Goal: Information Seeking & Learning: Learn about a topic

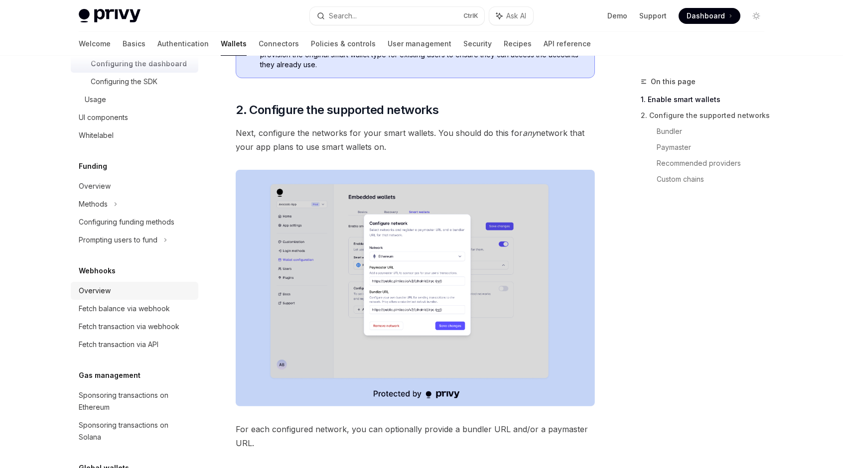
scroll to position [483, 0]
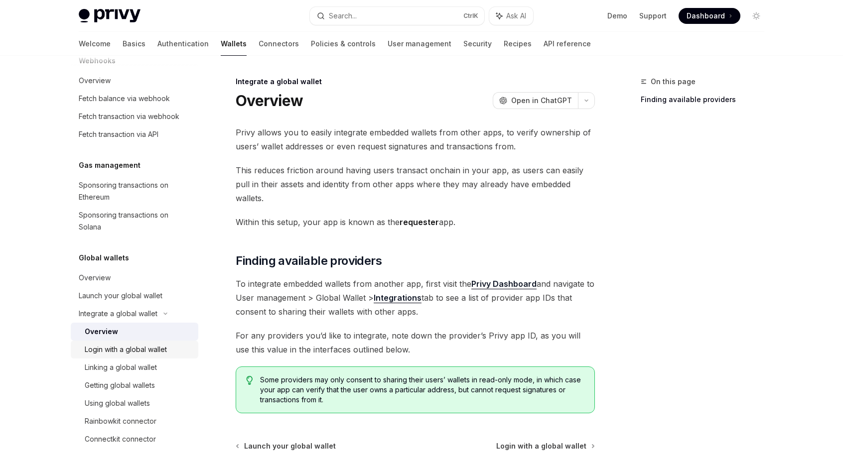
scroll to position [79, 0]
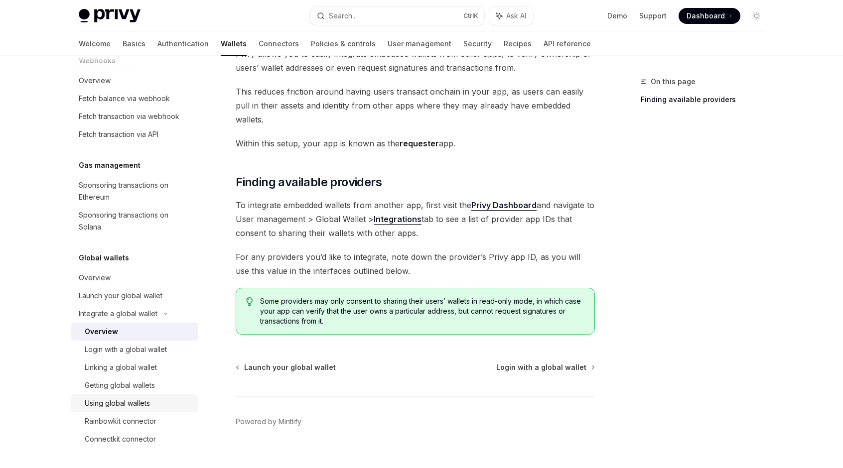
click at [123, 402] on div "Using global wallets" at bounding box center [117, 404] width 65 height 12
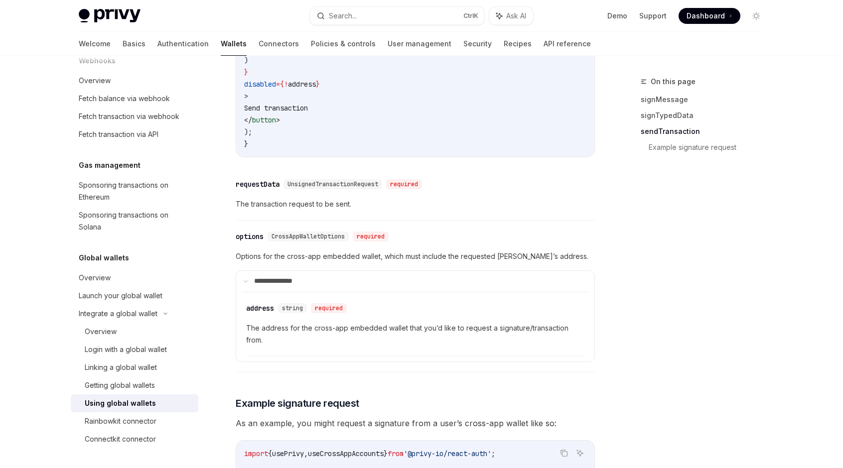
scroll to position [1200, 0]
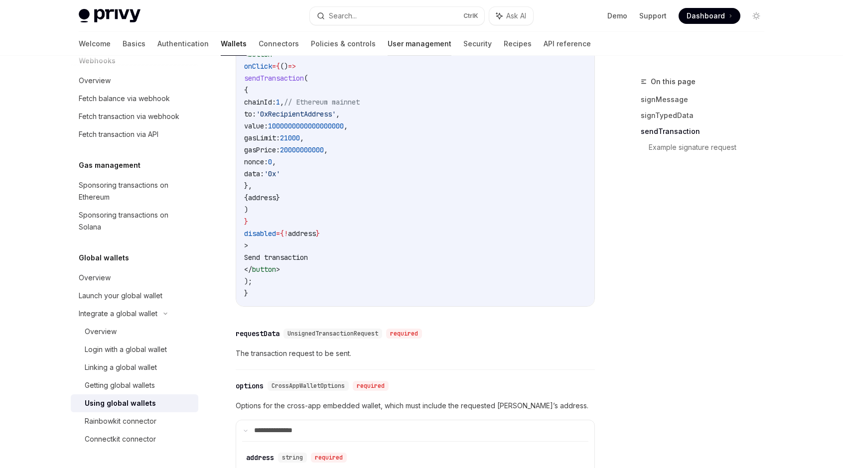
click at [388, 42] on link "User management" at bounding box center [420, 44] width 64 height 24
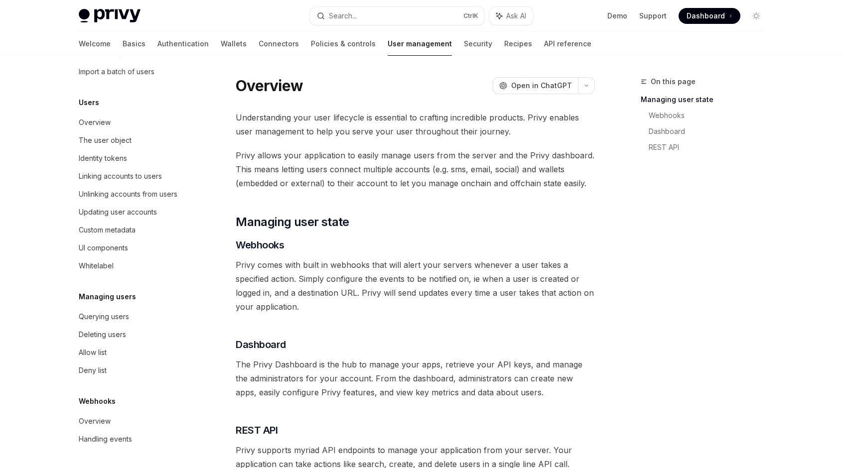
click at [712, 12] on span "Dashboard" at bounding box center [706, 16] width 38 height 10
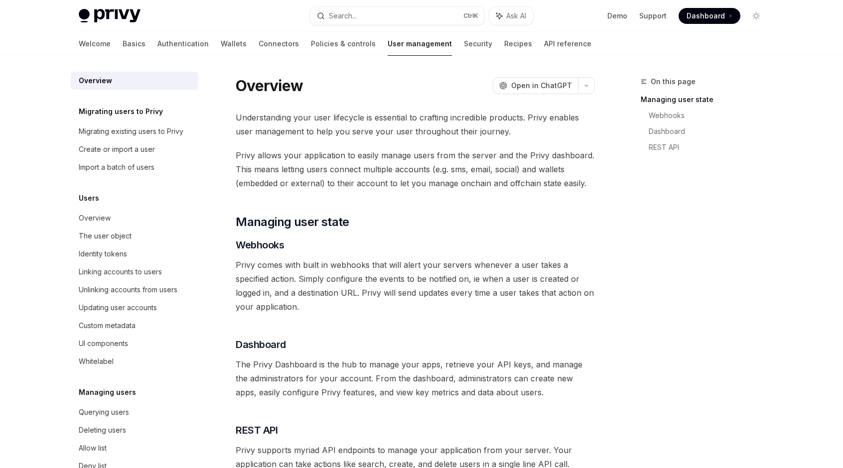
click at [111, 14] on img at bounding box center [110, 16] width 62 height 14
type textarea "*"
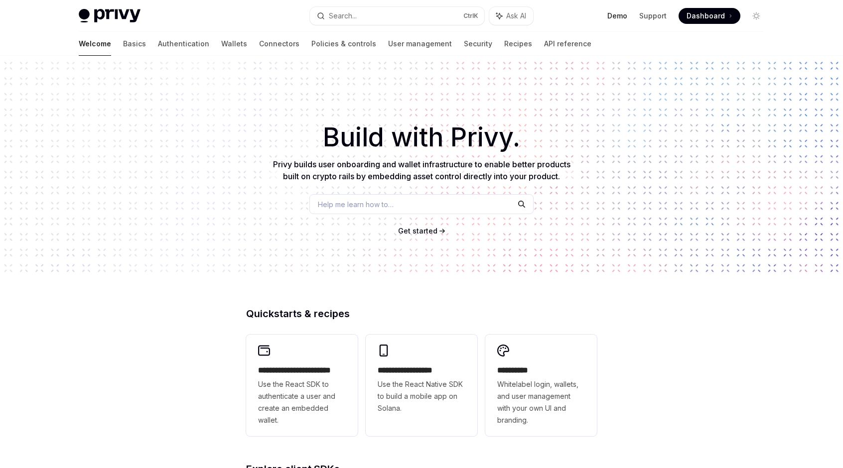
click at [622, 14] on link "Demo" at bounding box center [617, 16] width 20 height 10
